Goal: Task Accomplishment & Management: Manage account settings

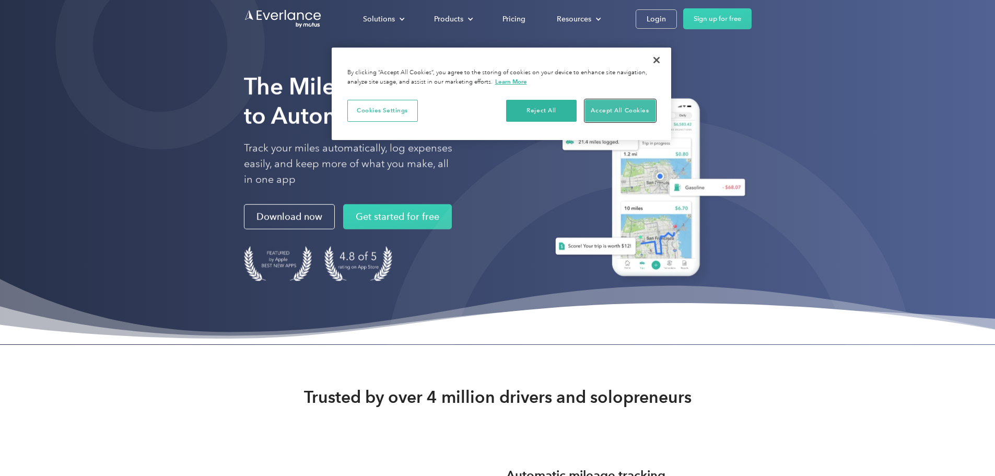
click at [612, 108] on button "Accept All Cookies" at bounding box center [620, 111] width 70 height 22
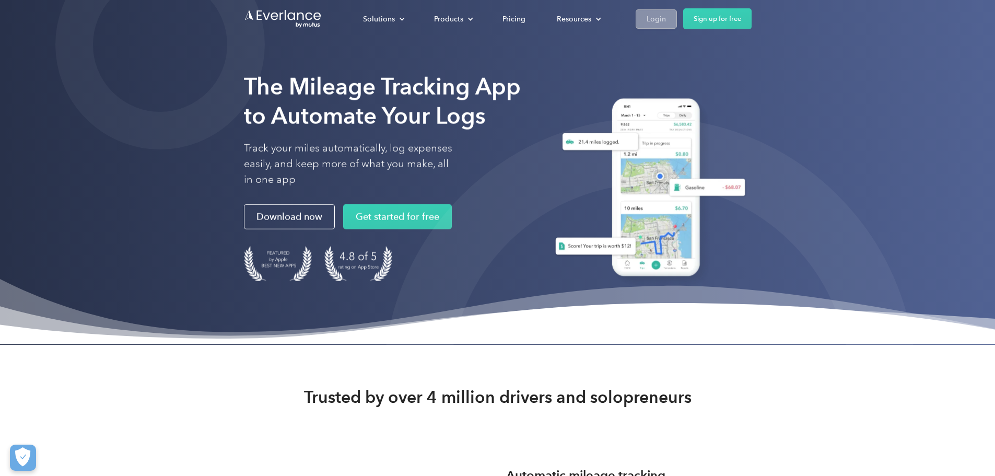
click at [666, 18] on div "Login" at bounding box center [655, 19] width 19 height 13
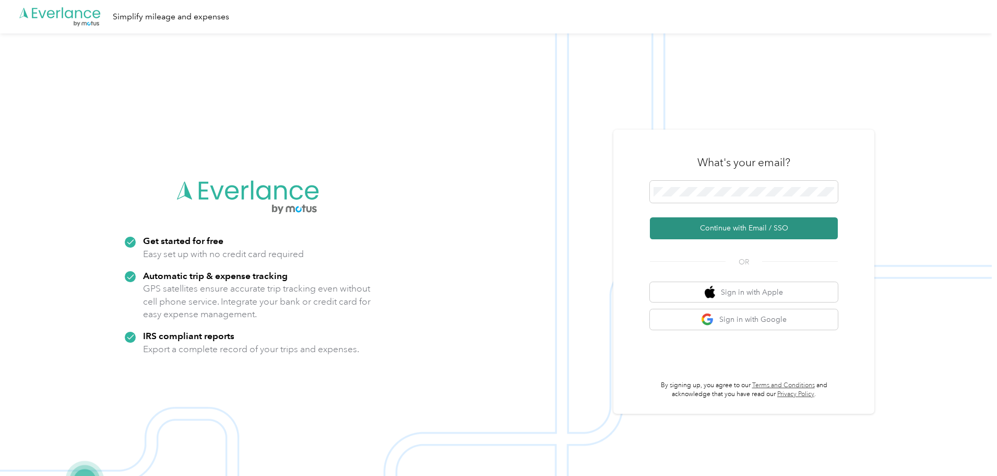
click at [739, 229] on button "Continue with Email / SSO" at bounding box center [744, 228] width 188 height 22
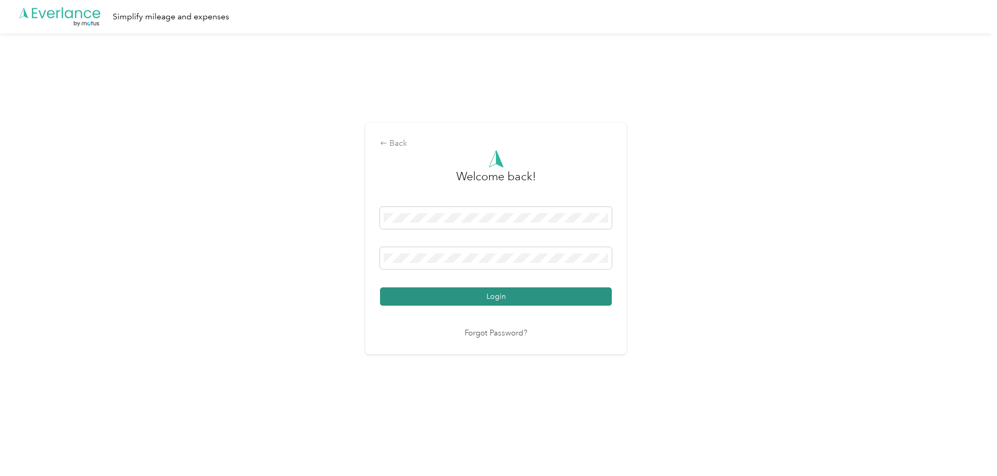
click at [505, 294] on button "Login" at bounding box center [496, 296] width 232 height 18
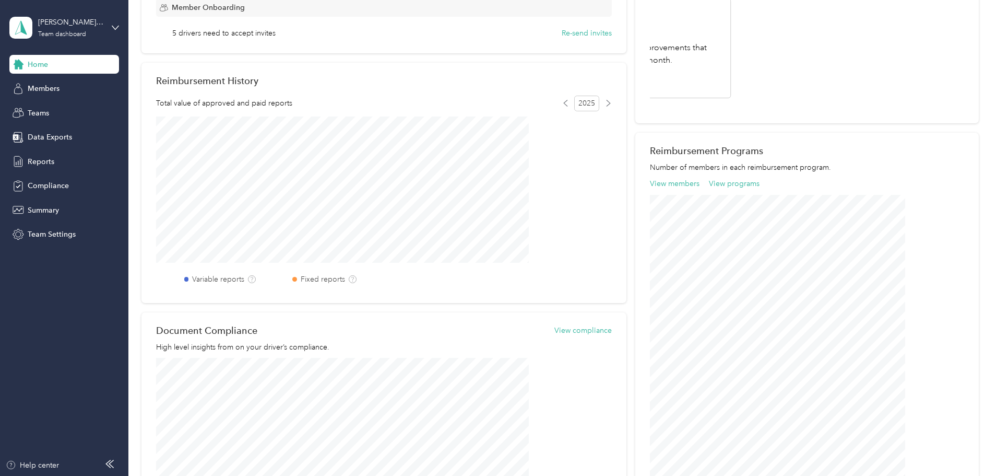
scroll to position [199, 0]
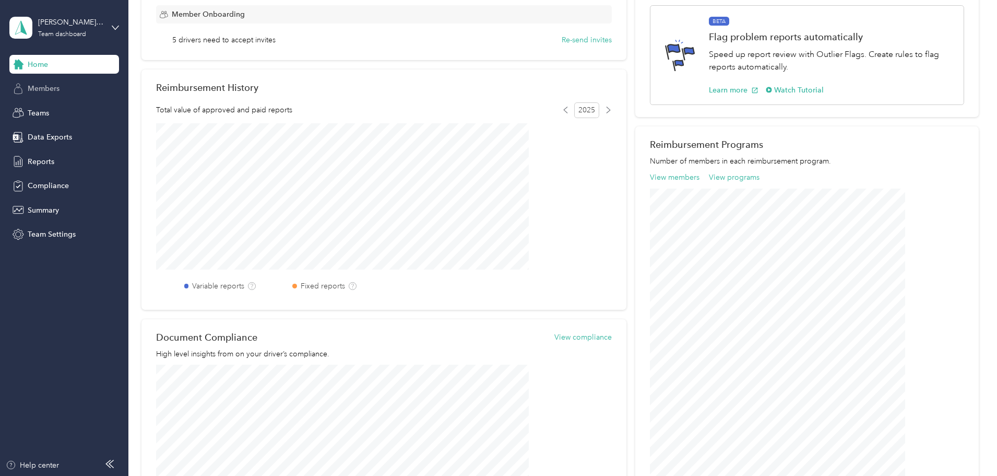
click at [40, 88] on span "Members" at bounding box center [44, 88] width 32 height 11
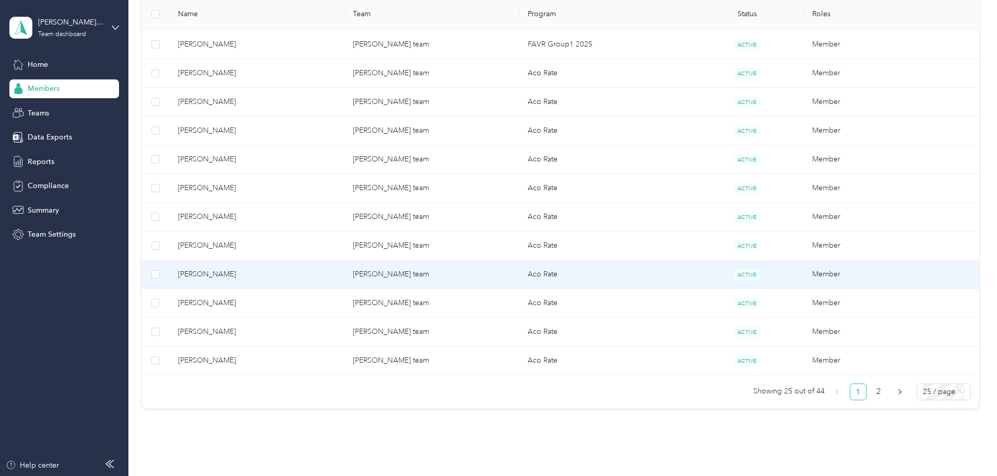
scroll to position [627, 0]
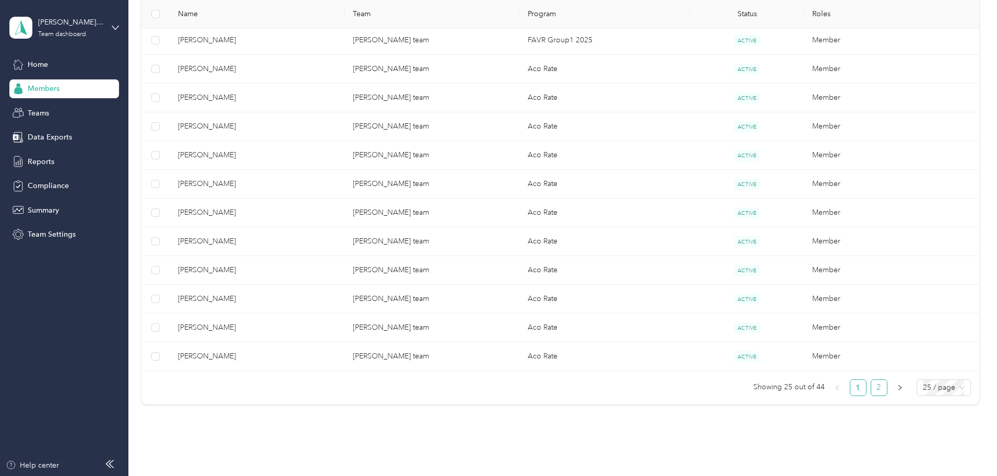
click at [871, 386] on link "2" at bounding box center [879, 388] width 16 height 16
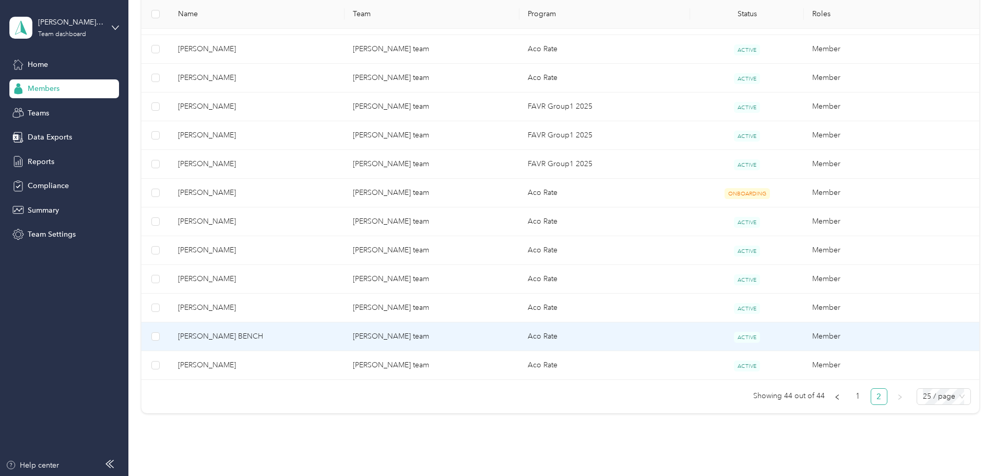
scroll to position [447, 0]
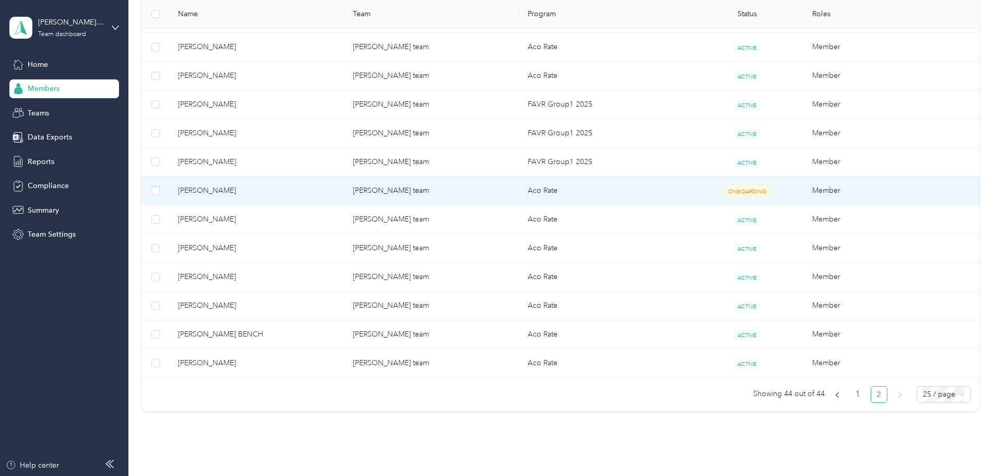
click at [276, 190] on span "[PERSON_NAME]" at bounding box center [257, 190] width 158 height 11
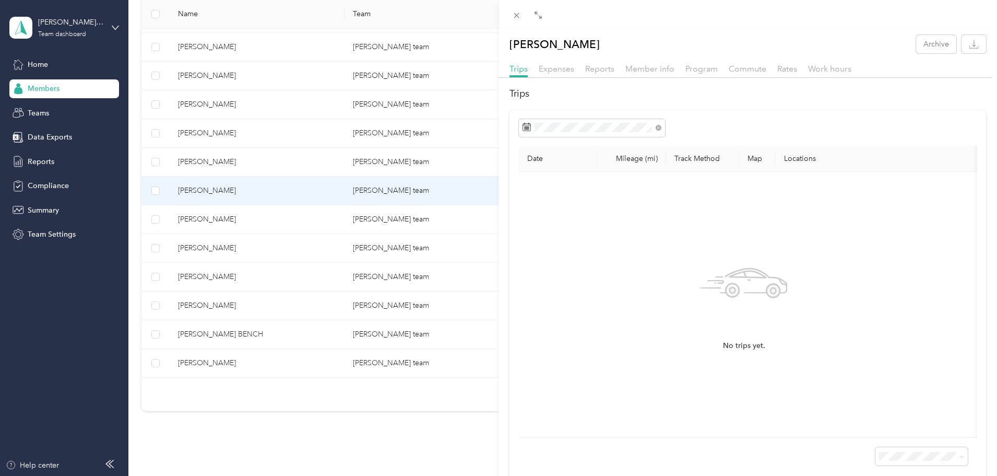
click at [249, 165] on div "[PERSON_NAME] Archive Trips Expenses Reports Member info Program Commute Rates …" at bounding box center [498, 238] width 997 height 476
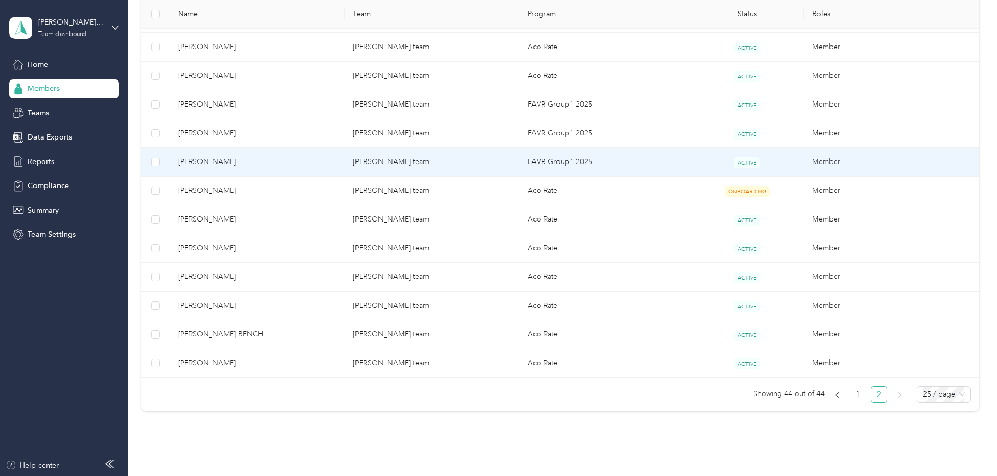
click at [240, 162] on td "[PERSON_NAME]" at bounding box center [257, 162] width 175 height 29
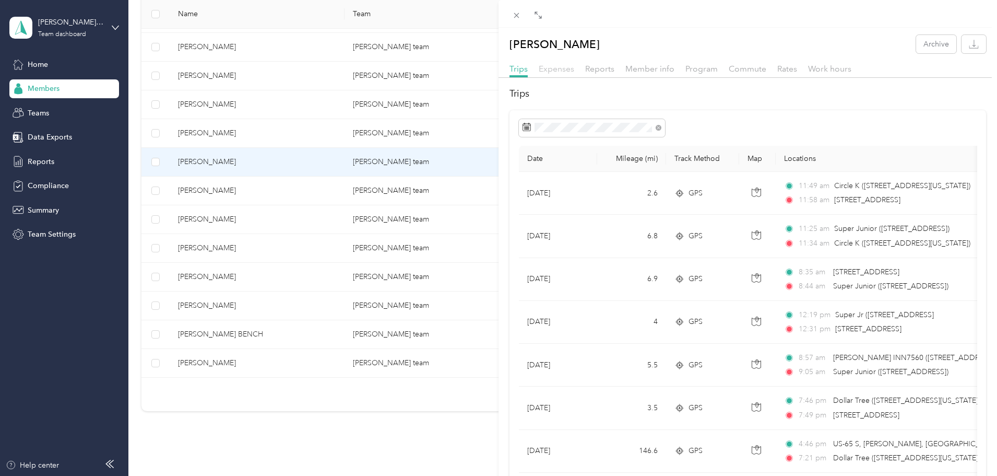
click at [563, 69] on span "Expenses" at bounding box center [557, 69] width 36 height 10
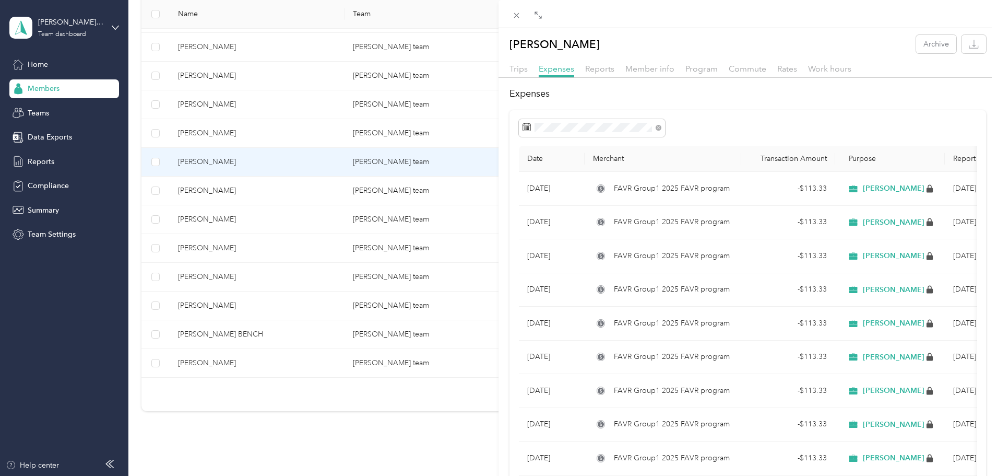
click at [299, 133] on div "[PERSON_NAME] Archive Trips Expenses Reports Member info Program Commute Rates …" at bounding box center [498, 238] width 997 height 476
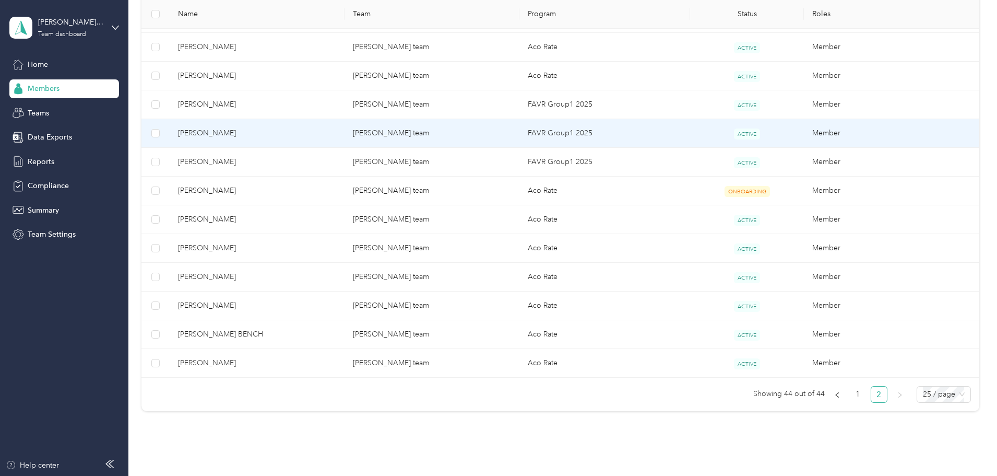
click at [246, 132] on span "[PERSON_NAME]" at bounding box center [257, 132] width 158 height 11
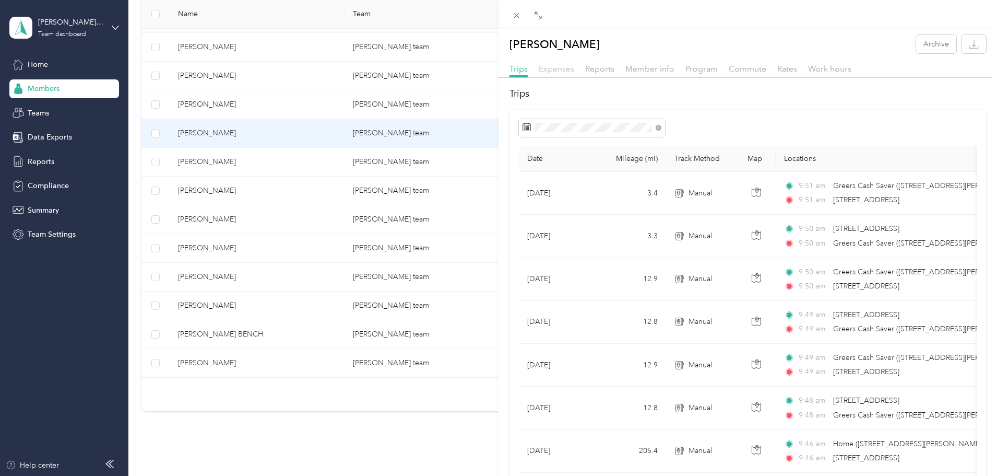
click at [562, 69] on span "Expenses" at bounding box center [557, 69] width 36 height 10
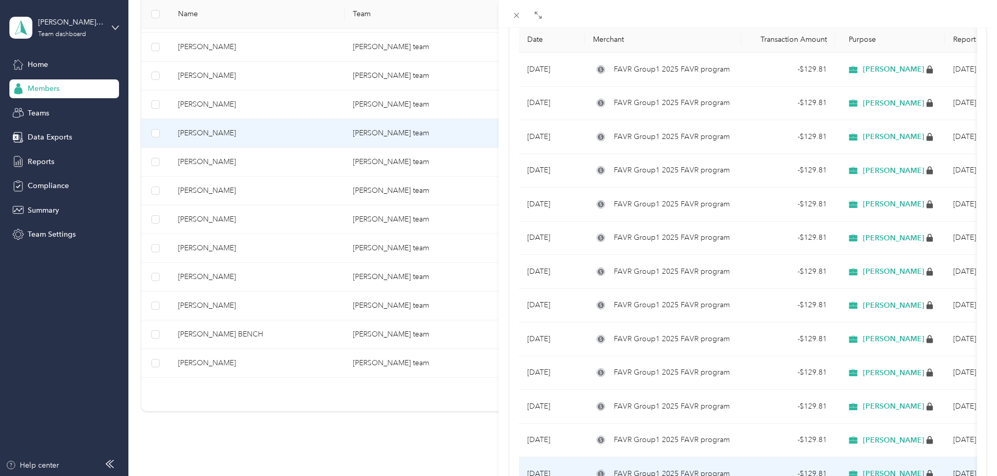
scroll to position [35, 0]
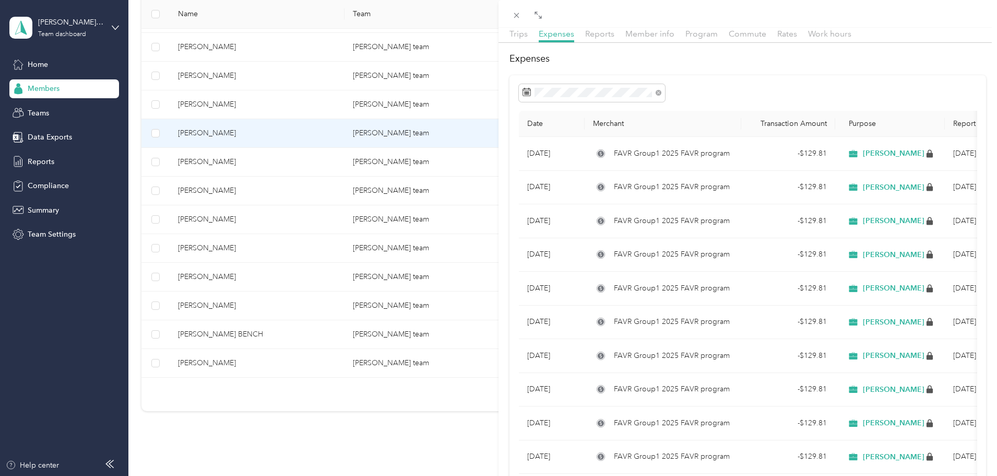
click at [255, 109] on div "[PERSON_NAME] Archive Trips Expenses Reports Member info Program Commute Rates …" at bounding box center [498, 238] width 997 height 476
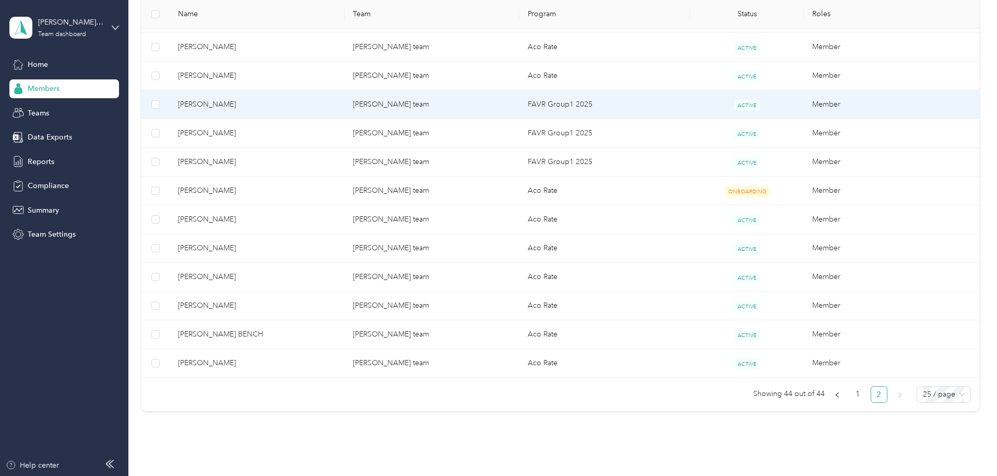
click at [246, 103] on span "[PERSON_NAME]" at bounding box center [257, 104] width 158 height 11
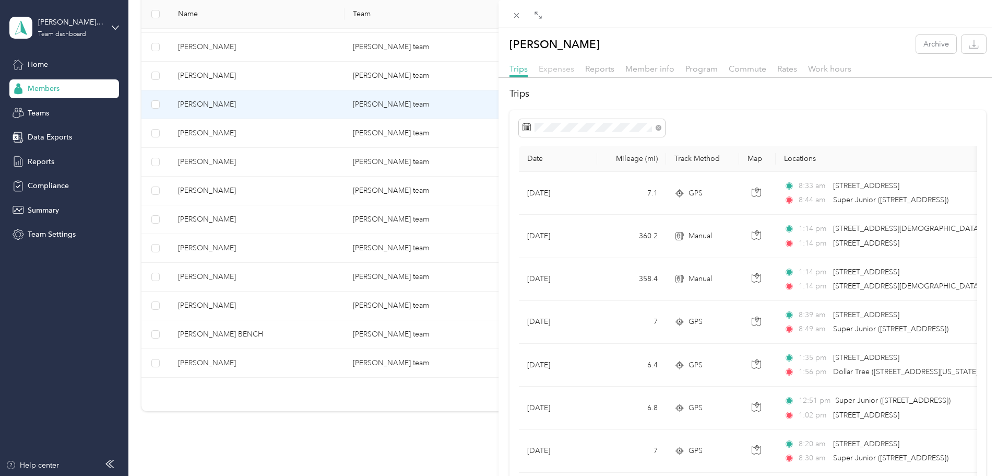
click at [558, 69] on span "Expenses" at bounding box center [557, 69] width 36 height 10
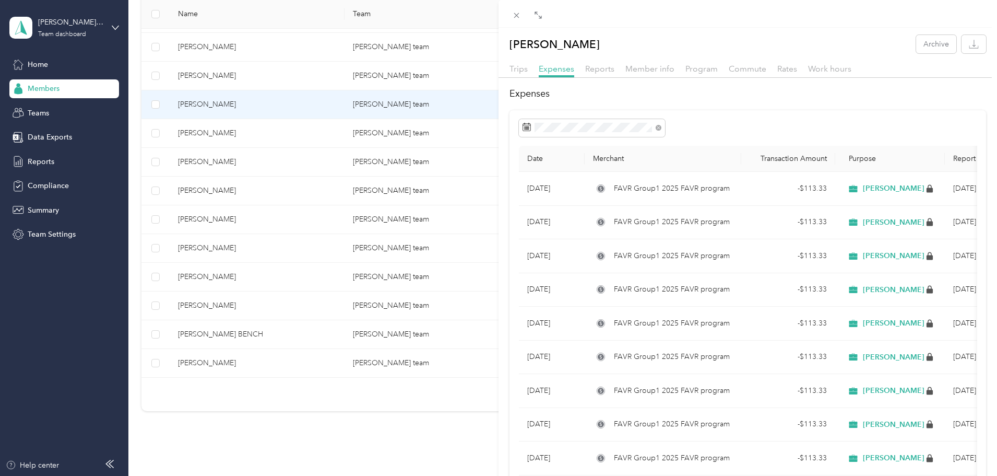
click at [172, 153] on div "[PERSON_NAME] Archive Trips Expenses Reports Member info Program Commute Rates …" at bounding box center [498, 238] width 997 height 476
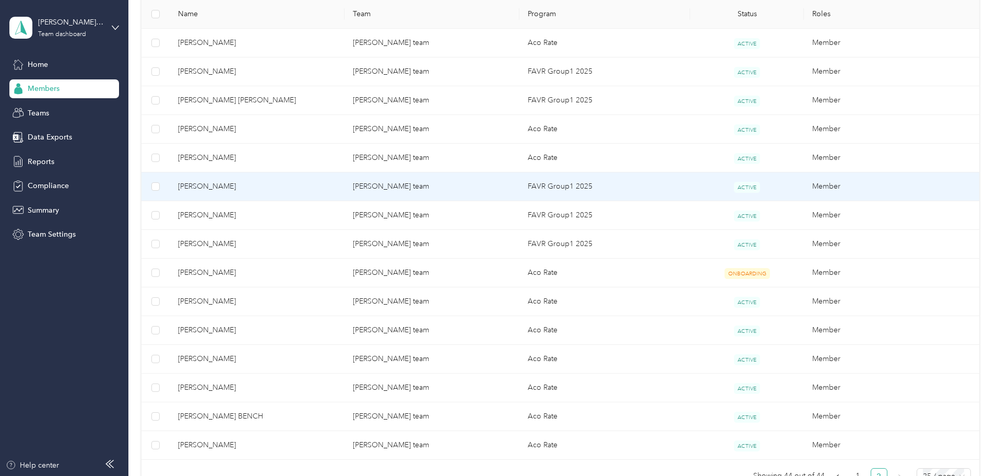
scroll to position [343, 0]
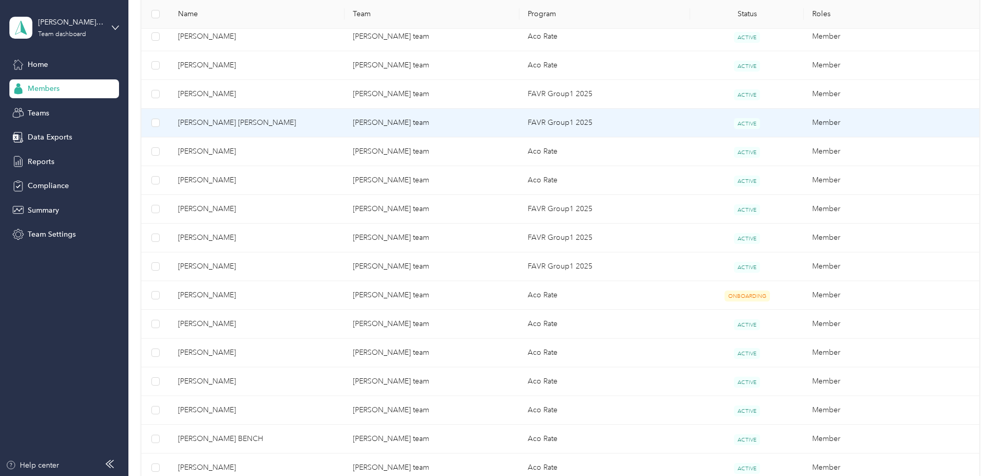
click at [302, 124] on span "[PERSON_NAME] [PERSON_NAME]" at bounding box center [257, 122] width 158 height 11
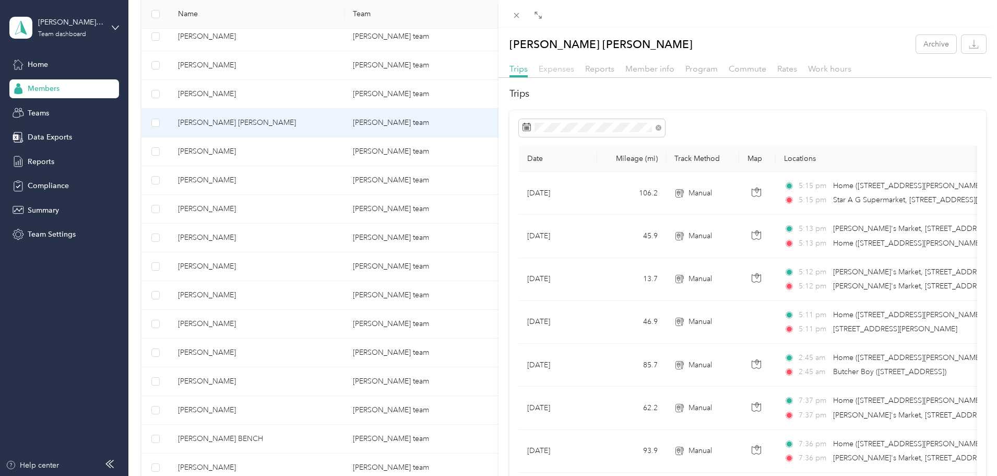
click at [558, 70] on span "Expenses" at bounding box center [557, 69] width 36 height 10
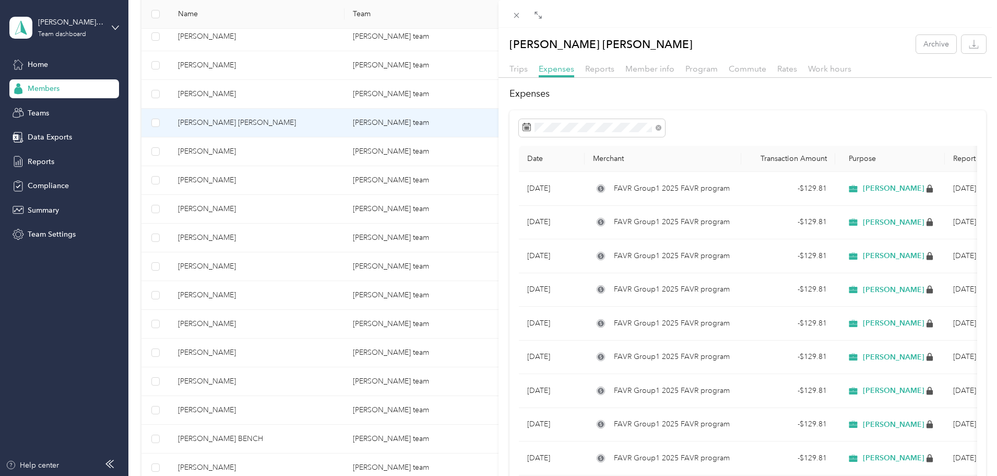
click at [309, 92] on div "[PERSON_NAME] [PERSON_NAME] Archive Trips Expenses Reports Member info Program …" at bounding box center [498, 238] width 997 height 476
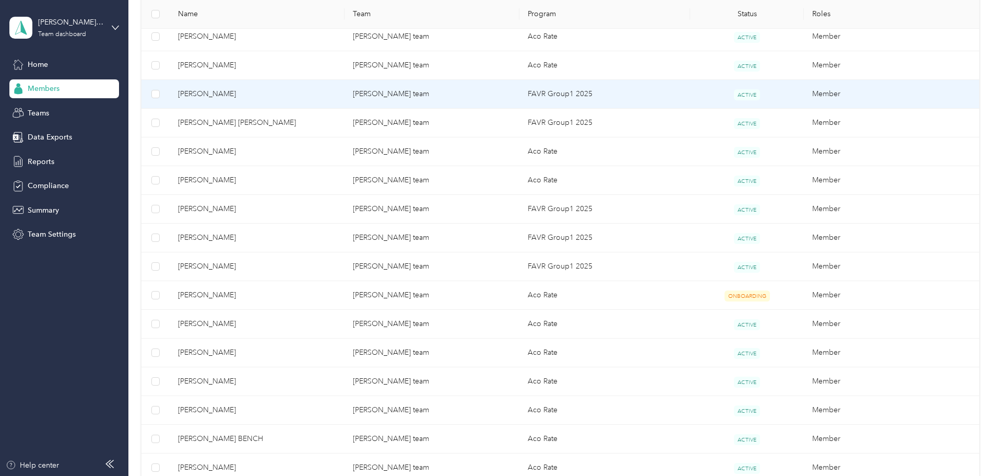
click at [247, 98] on span "[PERSON_NAME]" at bounding box center [257, 93] width 158 height 11
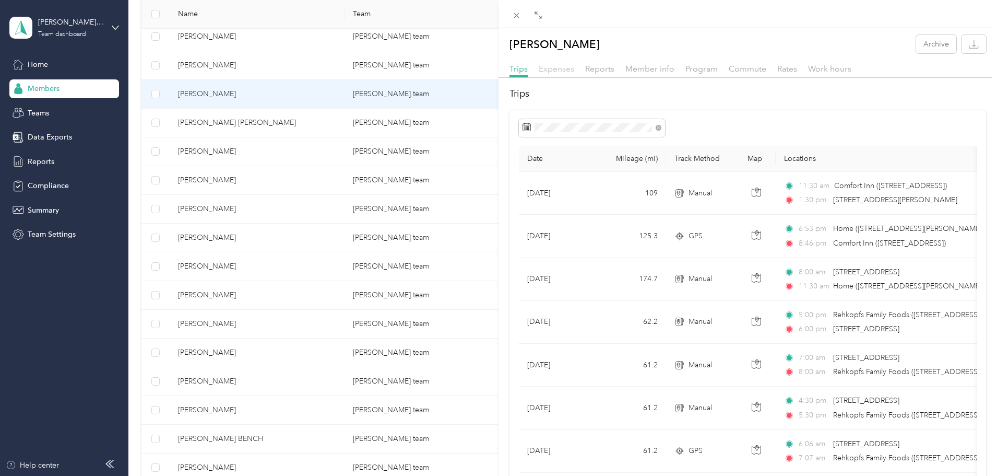
click at [553, 71] on span "Expenses" at bounding box center [557, 69] width 36 height 10
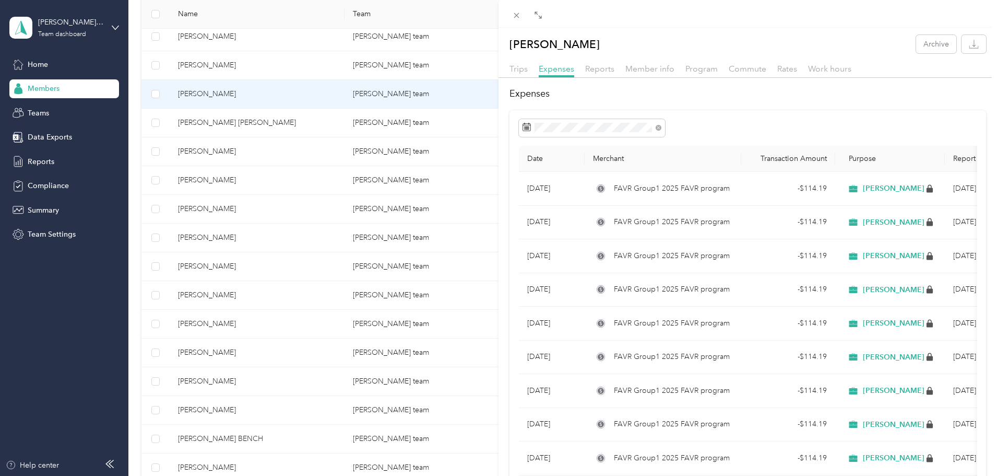
click at [336, 96] on div "[PERSON_NAME] Archive Trips Expenses Reports Member info Program Commute Rates …" at bounding box center [498, 238] width 997 height 476
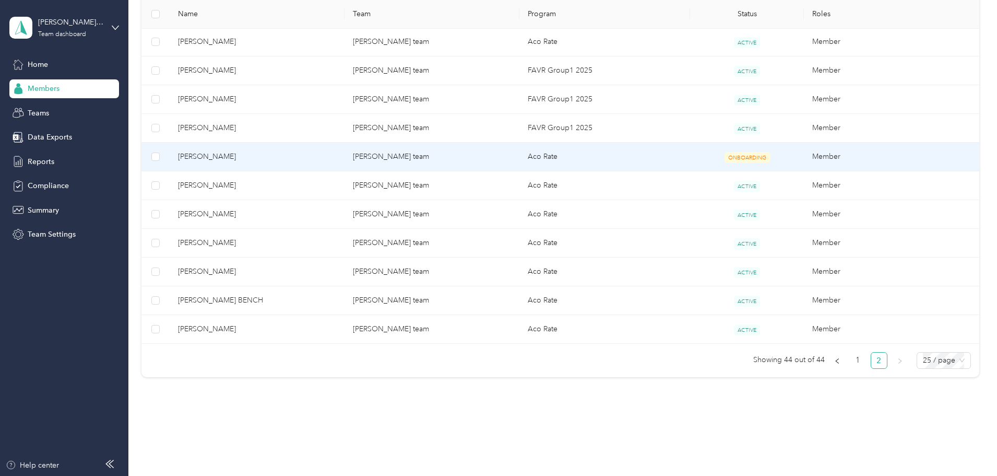
scroll to position [500, 0]
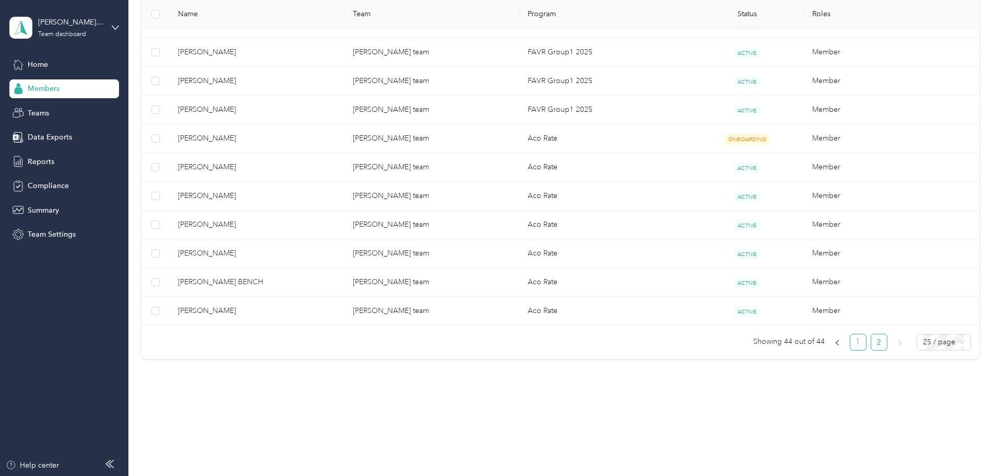
click at [851, 341] on link "1" at bounding box center [859, 342] width 16 height 16
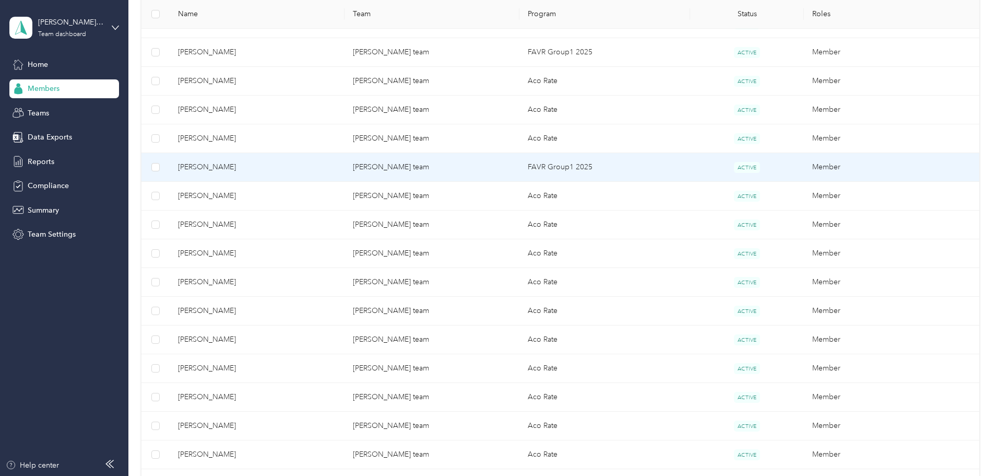
click at [308, 169] on span "[PERSON_NAME]" at bounding box center [257, 166] width 158 height 11
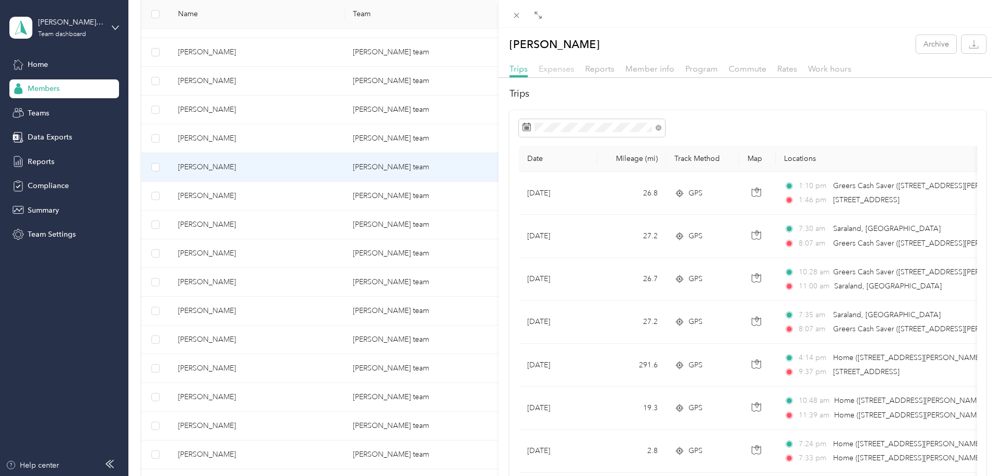
click at [555, 70] on span "Expenses" at bounding box center [557, 69] width 36 height 10
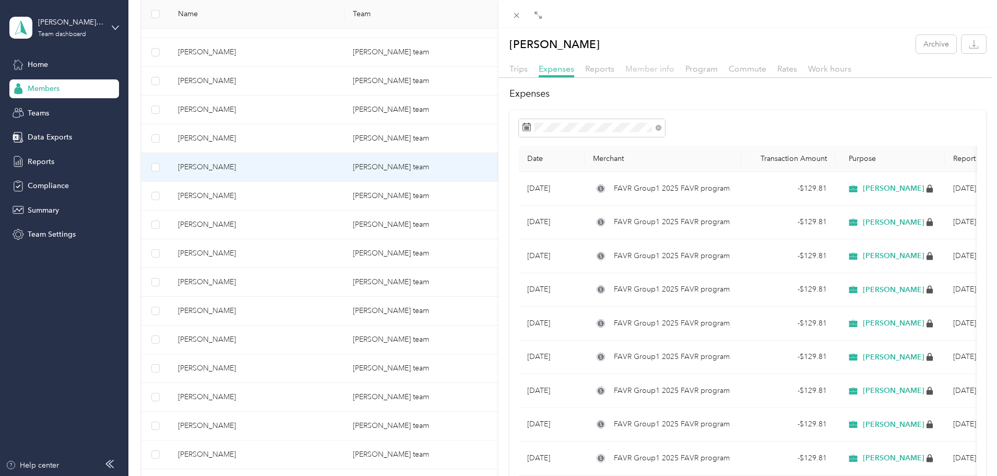
click at [641, 68] on span "Member info" at bounding box center [650, 69] width 49 height 10
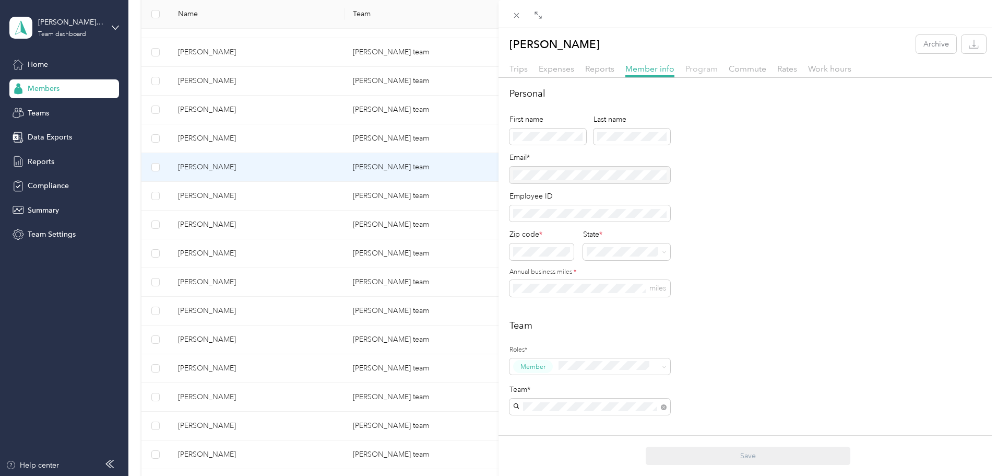
click at [705, 67] on span "Program" at bounding box center [702, 69] width 32 height 10
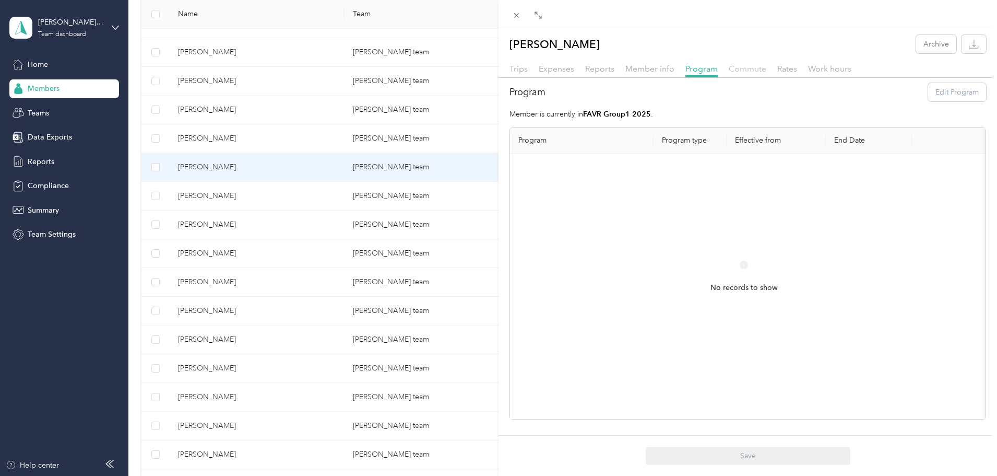
click at [752, 68] on span "Commute" at bounding box center [748, 69] width 38 height 10
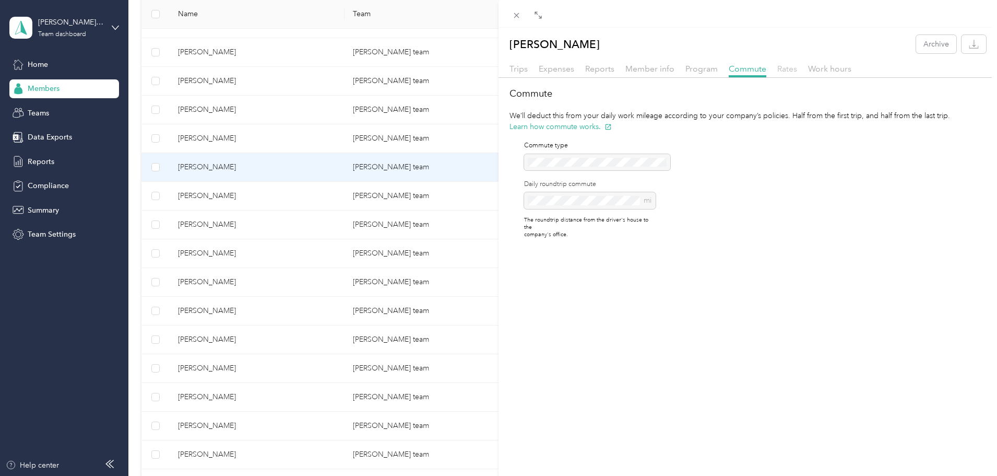
click at [788, 69] on span "Rates" at bounding box center [787, 69] width 20 height 10
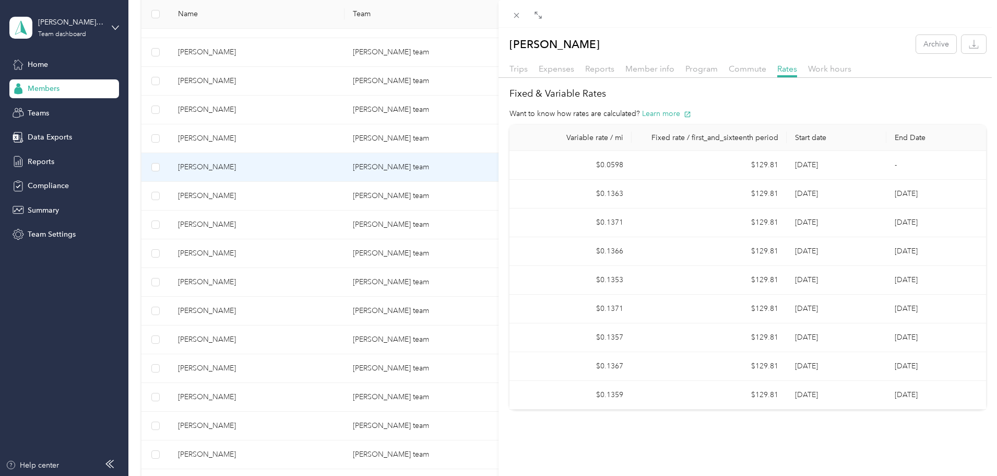
click at [283, 54] on div "[PERSON_NAME] Archive Trips Expenses Reports Member info Program Commute Rates …" at bounding box center [498, 238] width 997 height 476
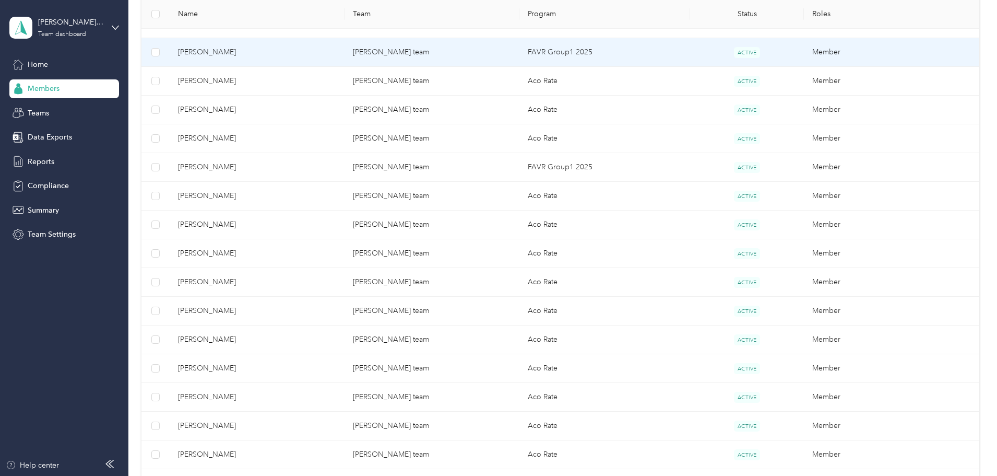
click at [246, 52] on span "[PERSON_NAME]" at bounding box center [257, 51] width 158 height 11
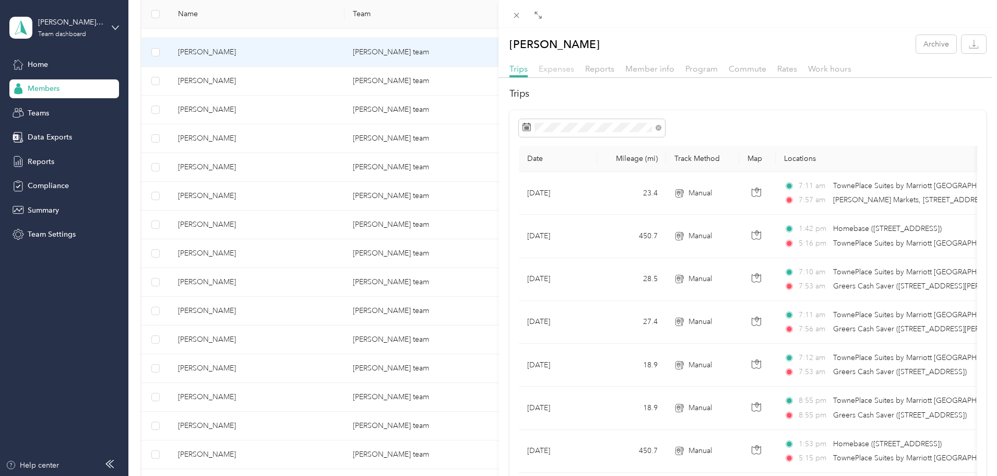
click at [554, 69] on span "Expenses" at bounding box center [557, 69] width 36 height 10
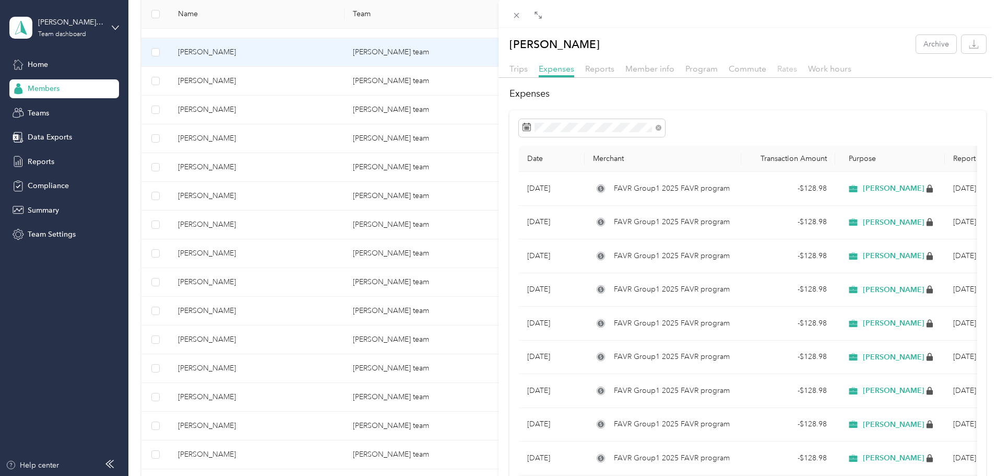
click at [786, 68] on span "Rates" at bounding box center [787, 69] width 20 height 10
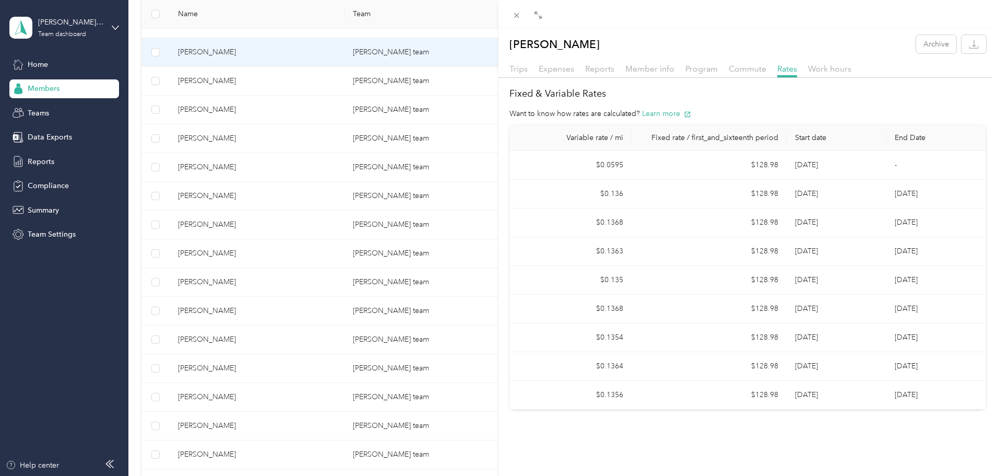
click at [334, 164] on div "[PERSON_NAME] Archive Trips Expenses Reports Member info Program Commute Rates …" at bounding box center [498, 238] width 997 height 476
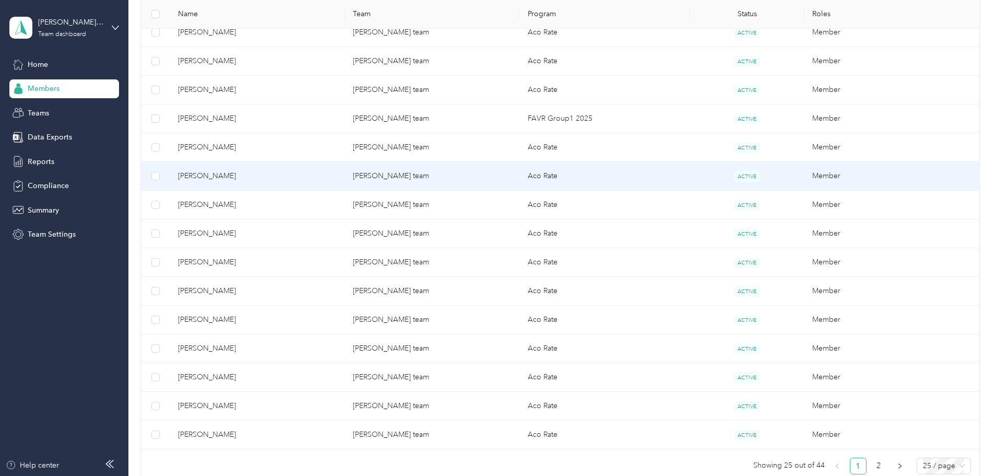
scroll to position [604, 0]
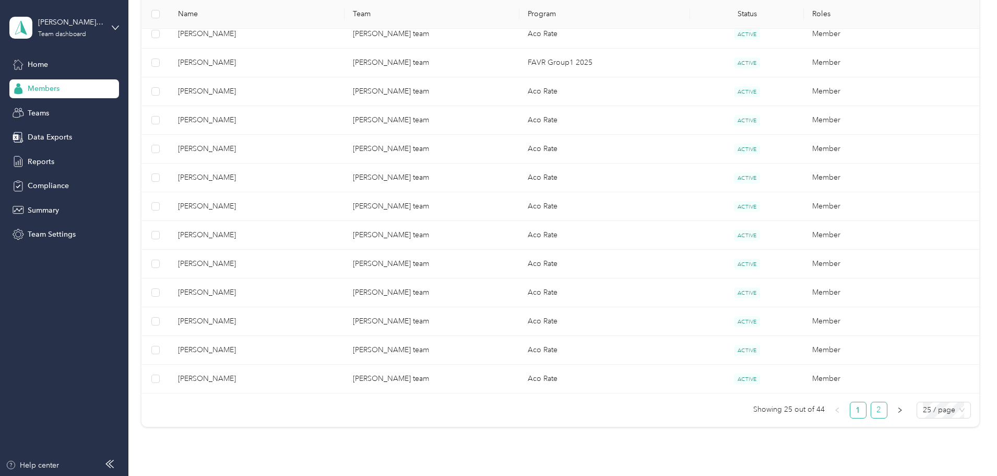
click at [871, 410] on link "2" at bounding box center [879, 410] width 16 height 16
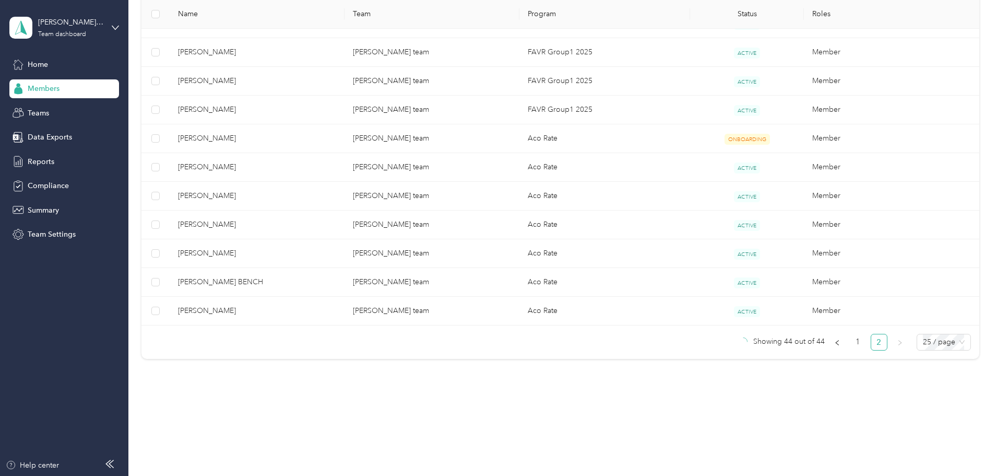
scroll to position [500, 0]
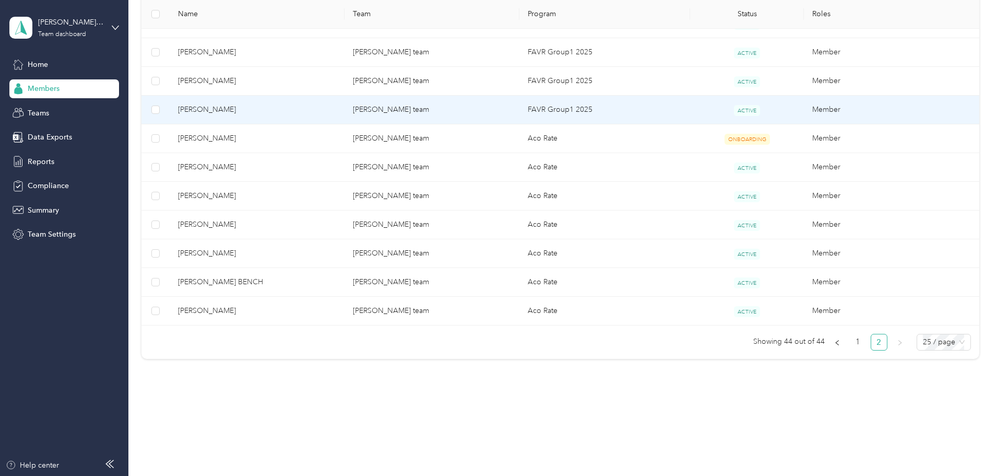
click at [300, 109] on span "[PERSON_NAME]" at bounding box center [257, 109] width 158 height 11
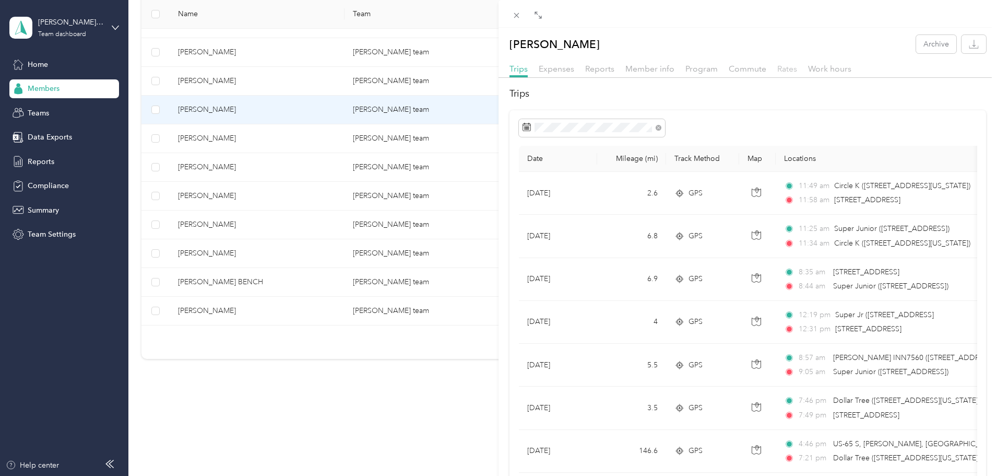
click at [786, 71] on span "Rates" at bounding box center [787, 69] width 20 height 10
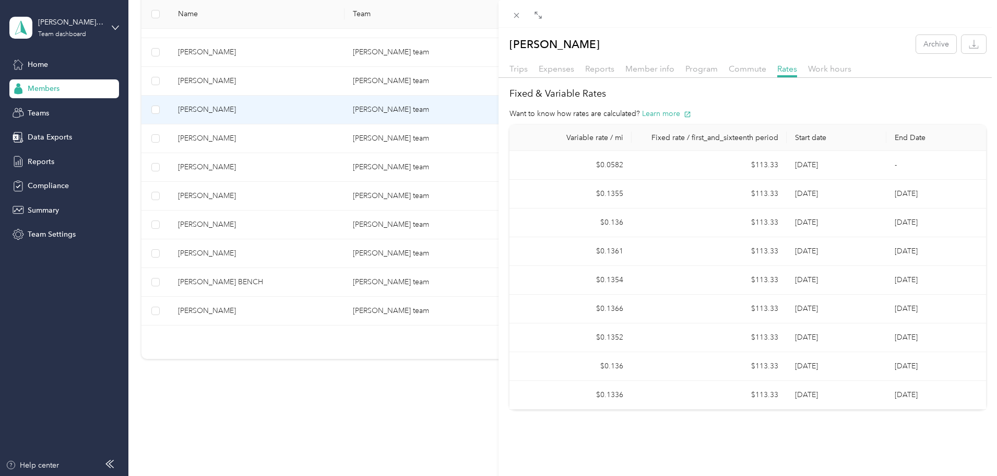
click at [335, 81] on div "[PERSON_NAME] Archive Trips Expenses Reports Member info Program Commute Rates …" at bounding box center [498, 238] width 997 height 476
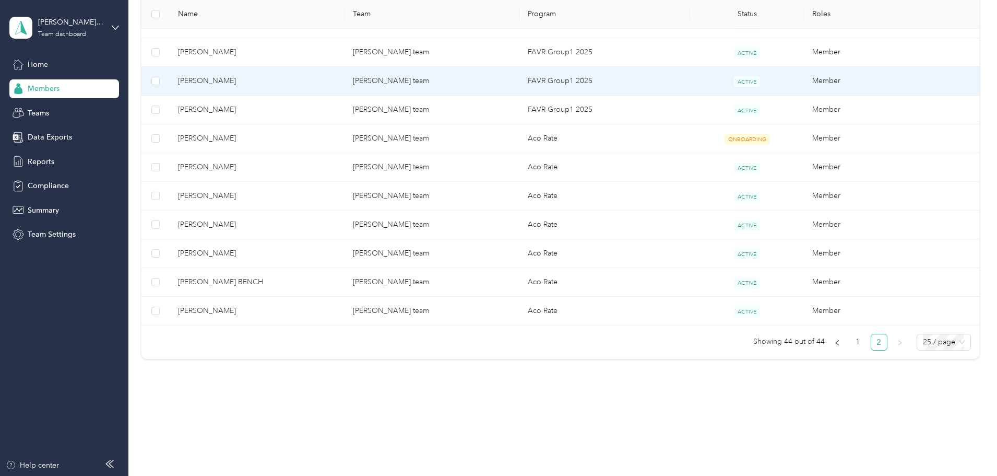
click at [294, 80] on span "[PERSON_NAME]" at bounding box center [257, 80] width 158 height 11
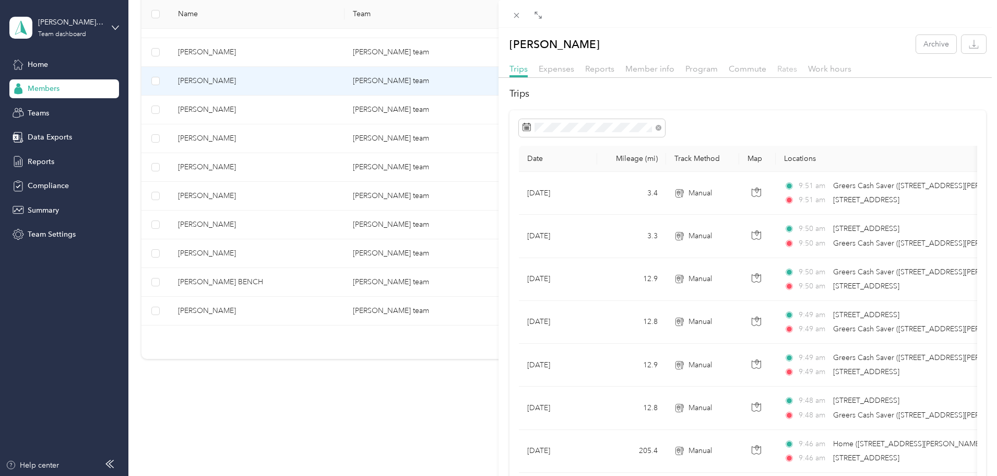
click at [785, 70] on span "Rates" at bounding box center [787, 69] width 20 height 10
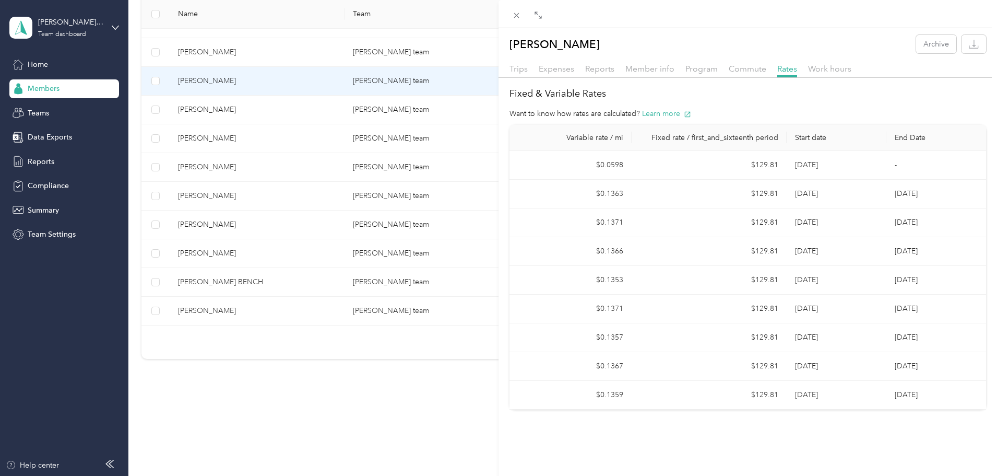
click at [310, 54] on div "[PERSON_NAME] Archive Trips Expenses Reports Member info Program Commute Rates …" at bounding box center [498, 238] width 997 height 476
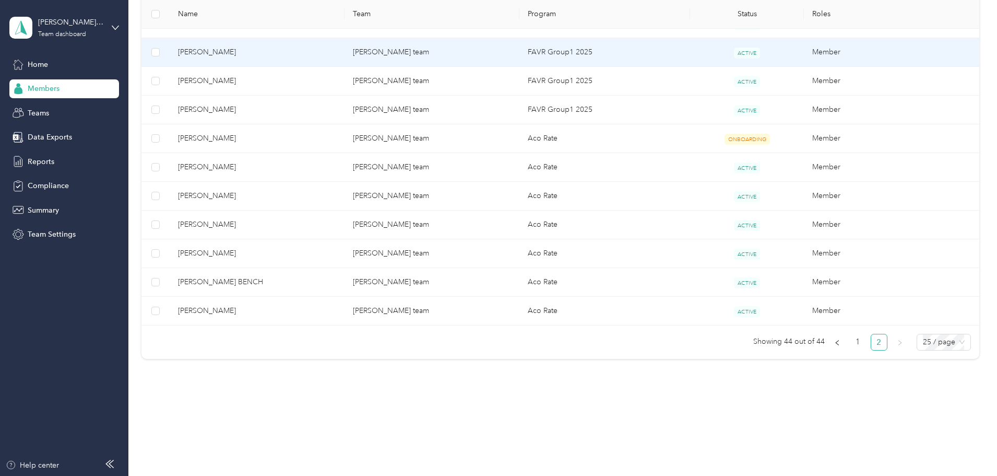
click at [265, 53] on span "[PERSON_NAME]" at bounding box center [257, 51] width 158 height 11
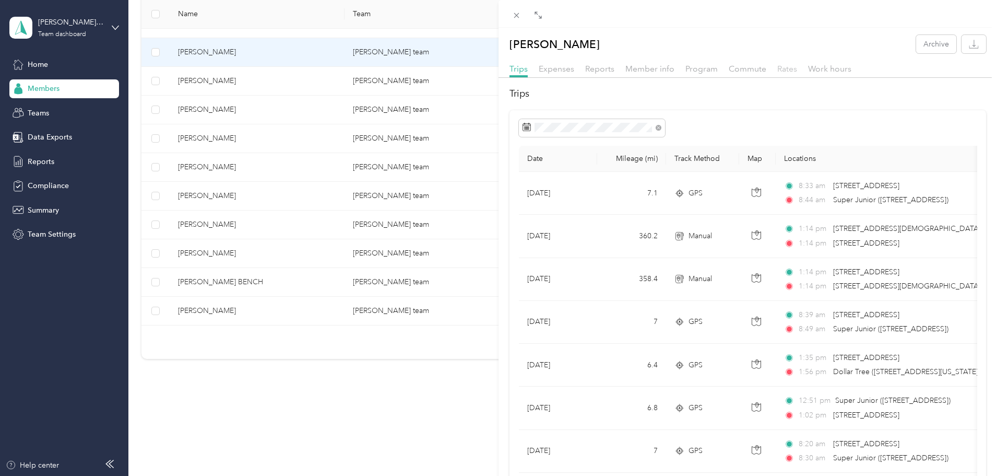
click at [786, 68] on span "Rates" at bounding box center [787, 69] width 20 height 10
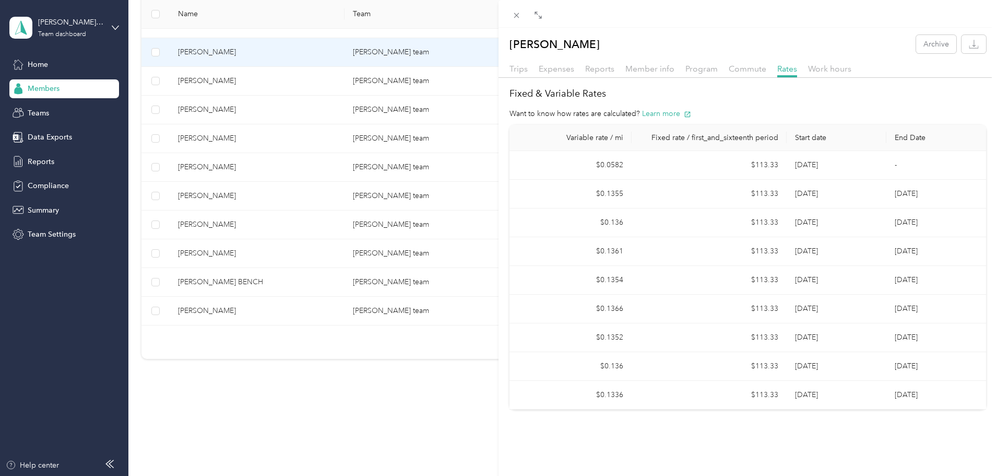
click at [342, 146] on div "[PERSON_NAME] Archive Trips Expenses Reports Member info Program Commute Rates …" at bounding box center [498, 238] width 997 height 476
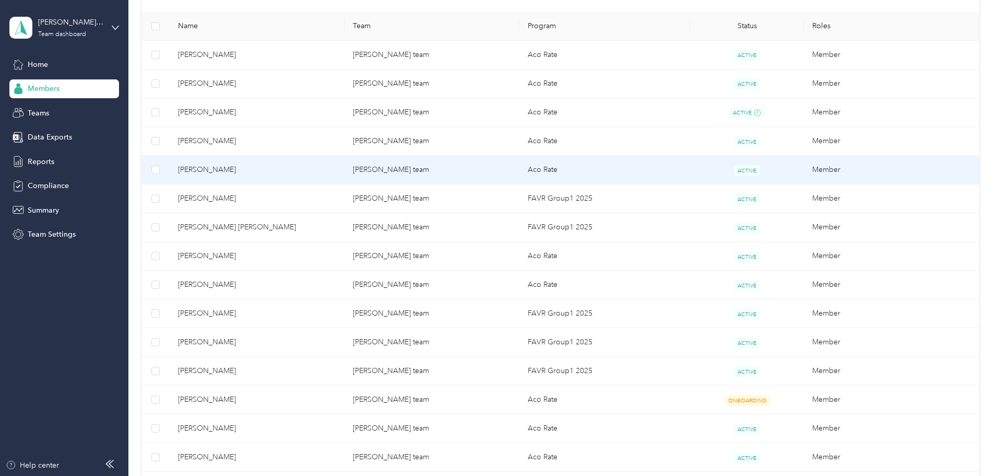
scroll to position [186, 0]
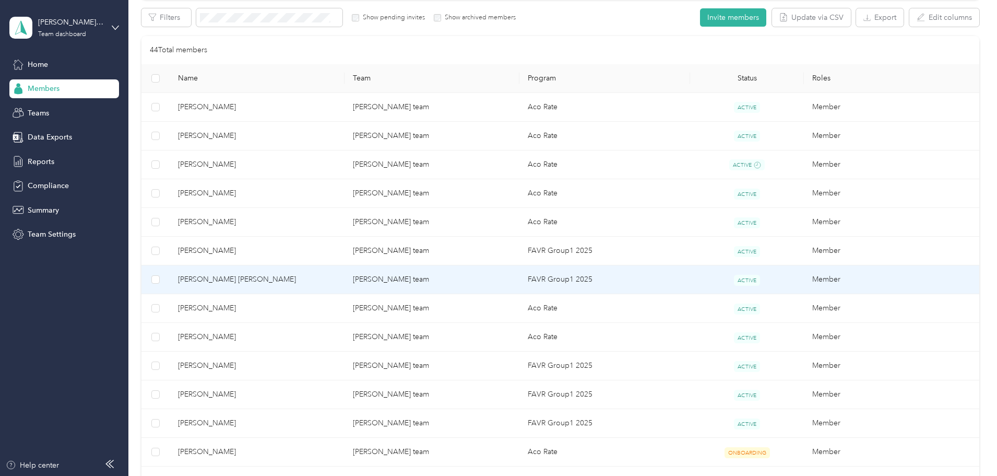
click at [320, 277] on span "[PERSON_NAME] [PERSON_NAME]" at bounding box center [257, 279] width 158 height 11
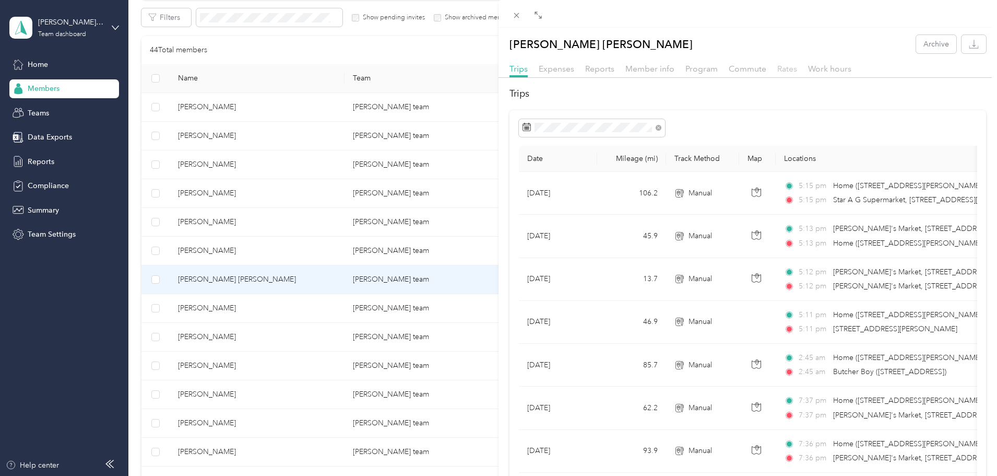
click at [784, 70] on span "Rates" at bounding box center [787, 69] width 20 height 10
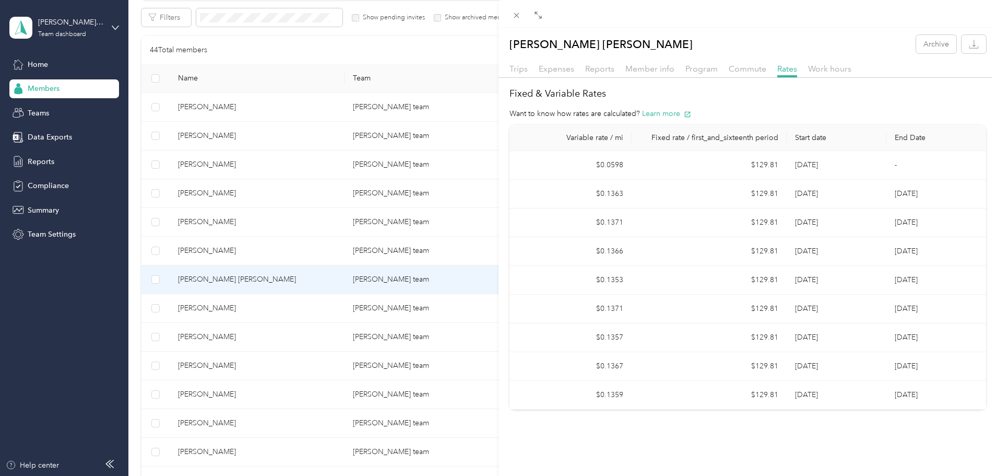
click at [319, 251] on div "[PERSON_NAME] [PERSON_NAME] Archive Trips Expenses Reports Member info Program …" at bounding box center [498, 238] width 997 height 476
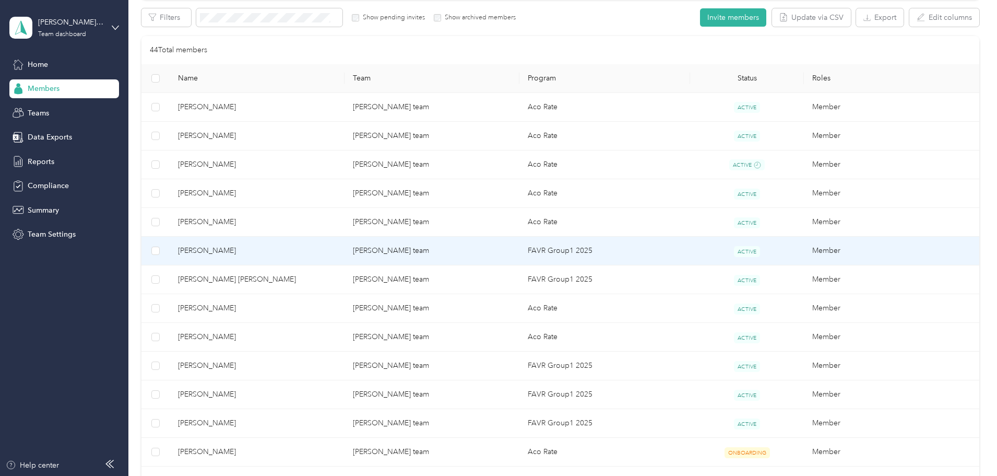
click at [287, 248] on span "[PERSON_NAME]" at bounding box center [257, 250] width 158 height 11
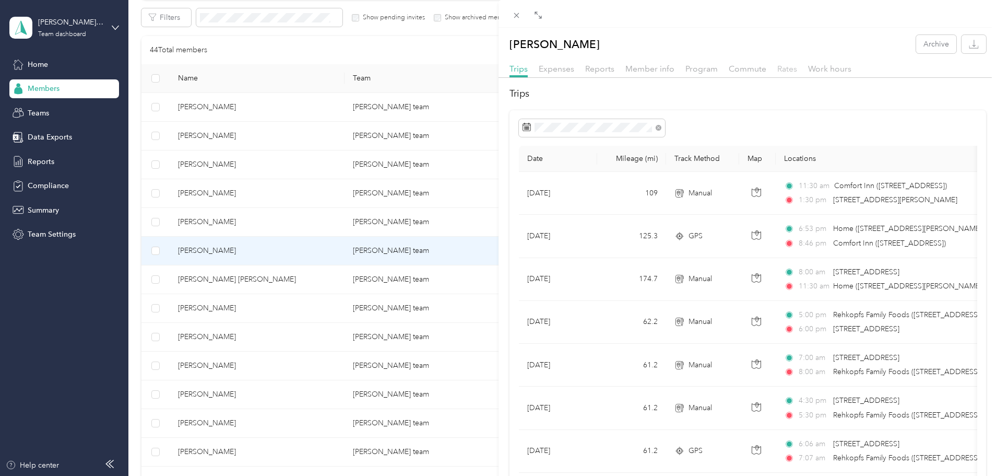
click at [787, 68] on span "Rates" at bounding box center [787, 69] width 20 height 10
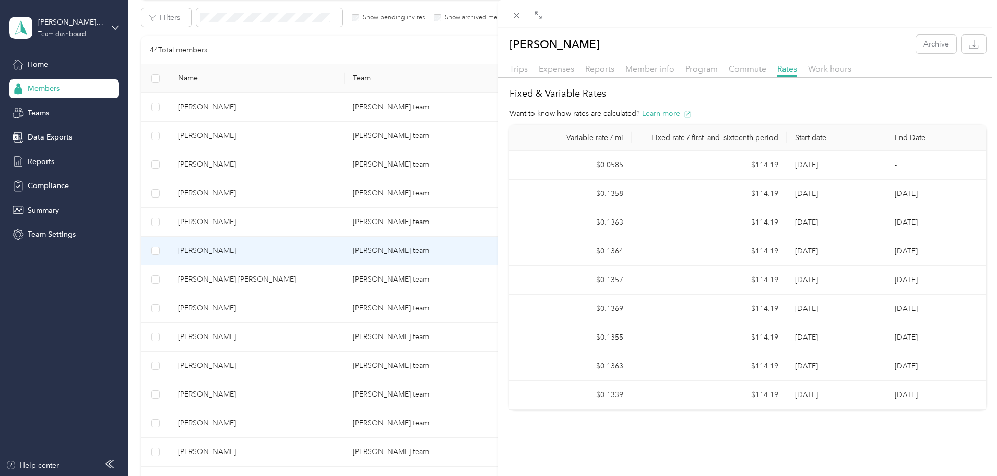
click at [37, 112] on div "[PERSON_NAME] Archive Trips Expenses Reports Member info Program Commute Rates …" at bounding box center [498, 238] width 997 height 476
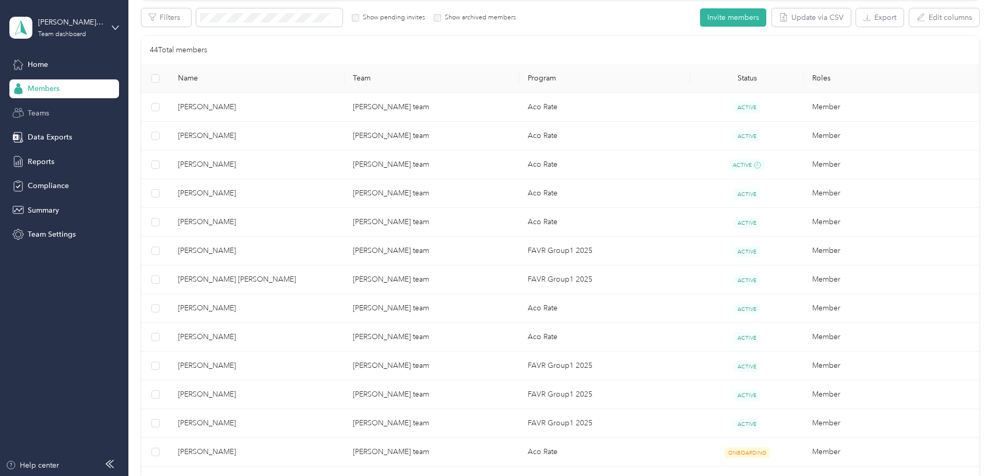
click at [42, 115] on span "Teams" at bounding box center [38, 113] width 21 height 11
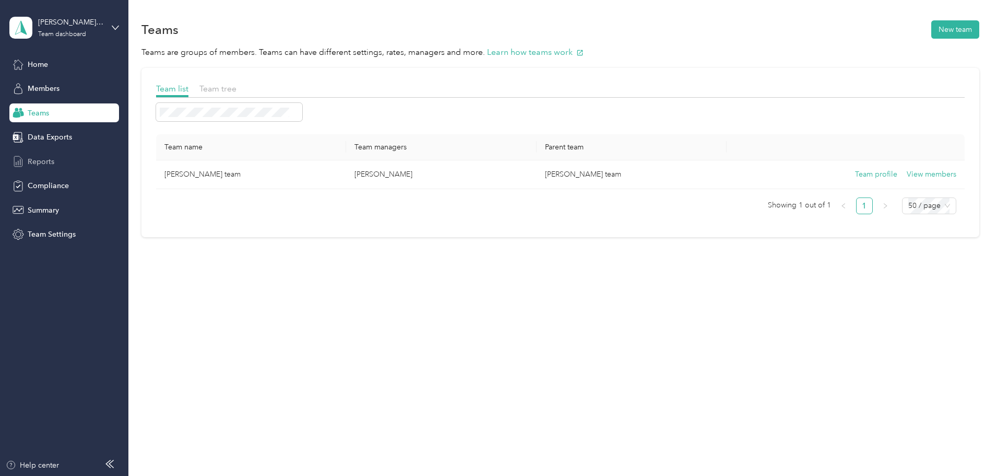
click at [41, 161] on span "Reports" at bounding box center [41, 161] width 27 height 11
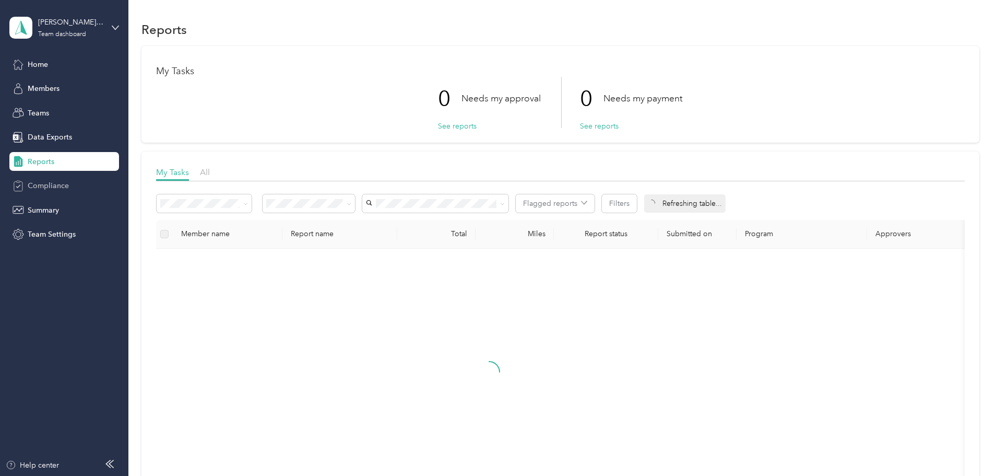
click at [50, 185] on span "Compliance" at bounding box center [48, 185] width 41 height 11
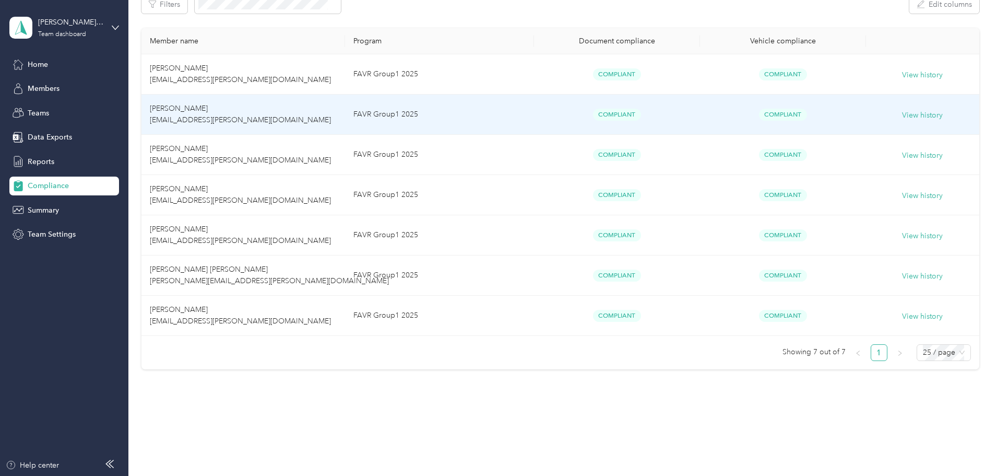
scroll to position [180, 0]
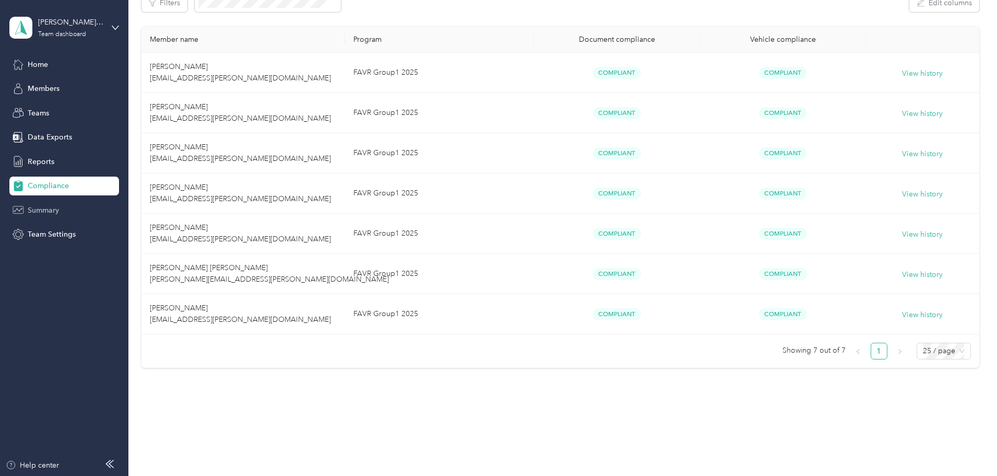
click at [49, 205] on span "Summary" at bounding box center [43, 210] width 31 height 11
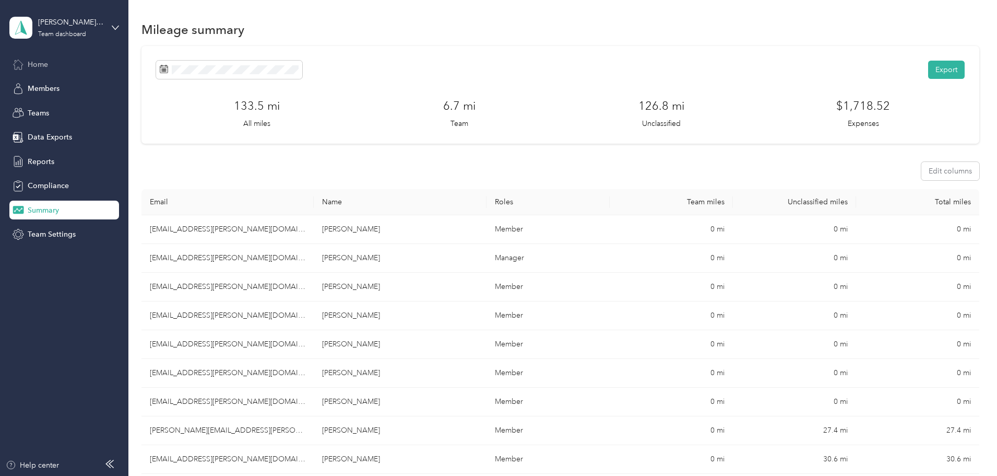
click at [34, 64] on span "Home" at bounding box center [38, 64] width 20 height 11
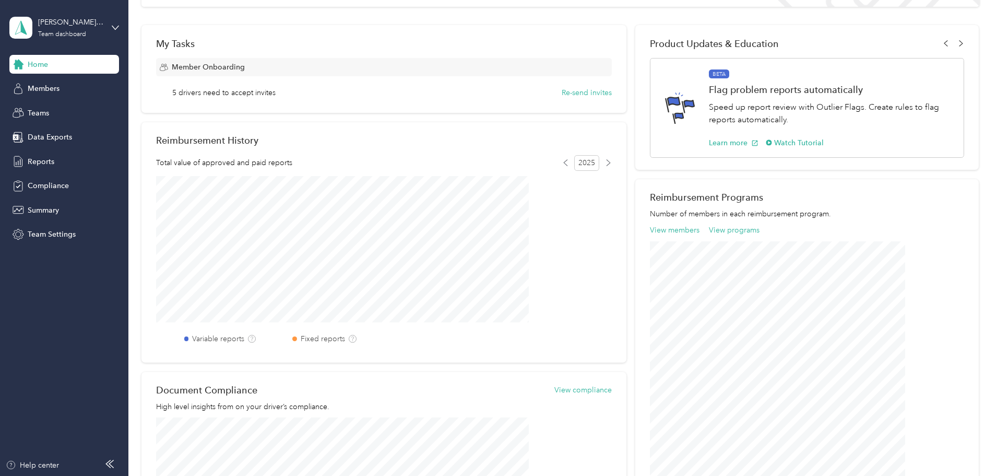
scroll to position [134, 0]
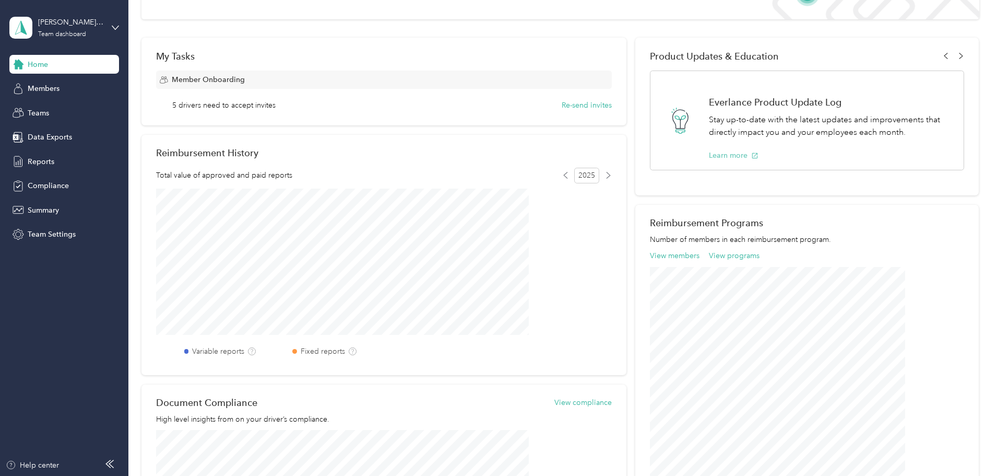
click at [721, 161] on button "Learn more" at bounding box center [734, 155] width 50 height 11
